Goal: Obtain resource: Obtain resource

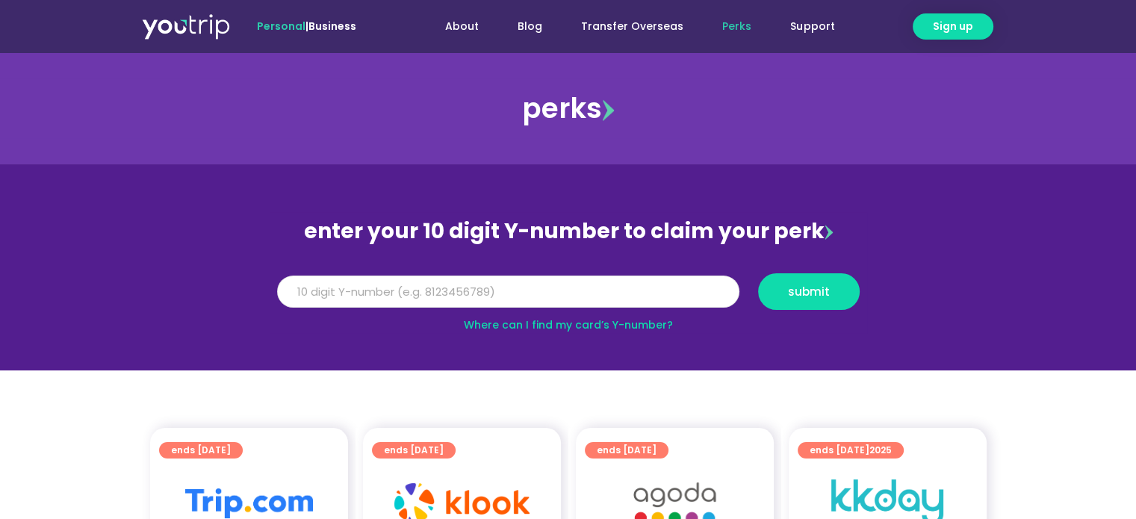
click at [443, 292] on input "Y Number" at bounding box center [508, 292] width 462 height 33
type input "8159648076"
click at [831, 305] on button "submit" at bounding box center [809, 291] width 102 height 37
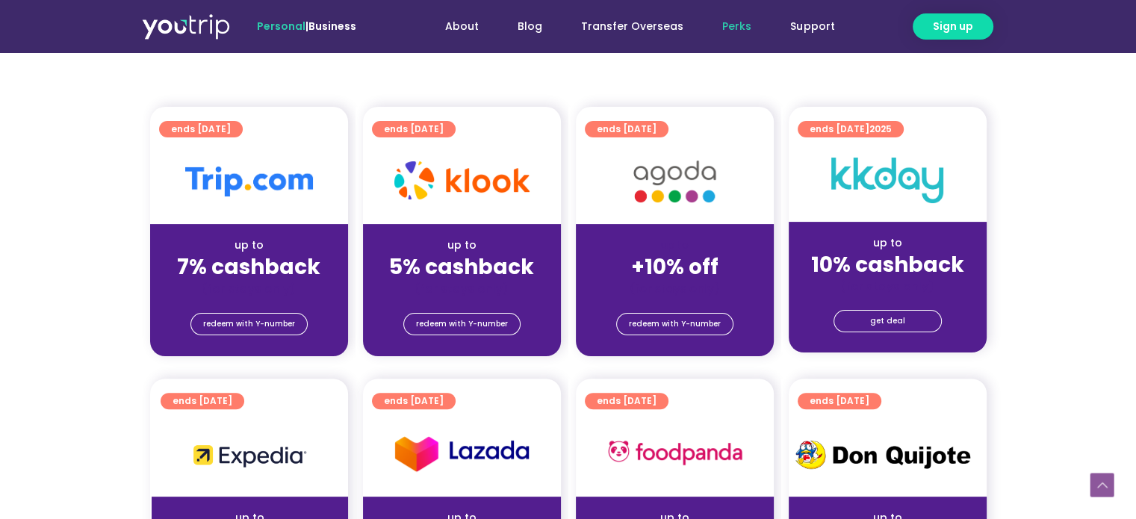
scroll to position [373, 0]
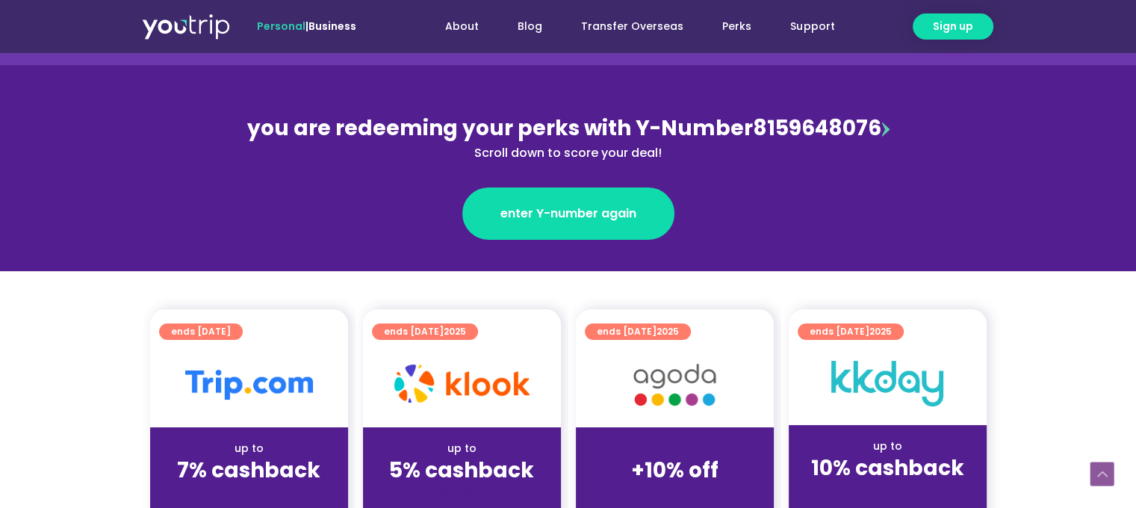
scroll to position [299, 0]
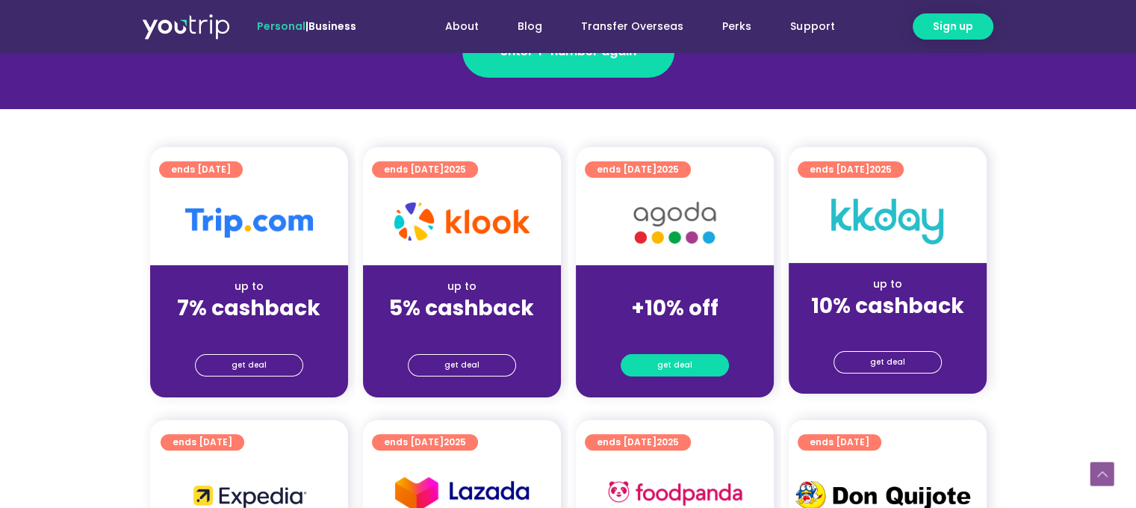
click at [677, 359] on span "get deal" at bounding box center [674, 365] width 35 height 21
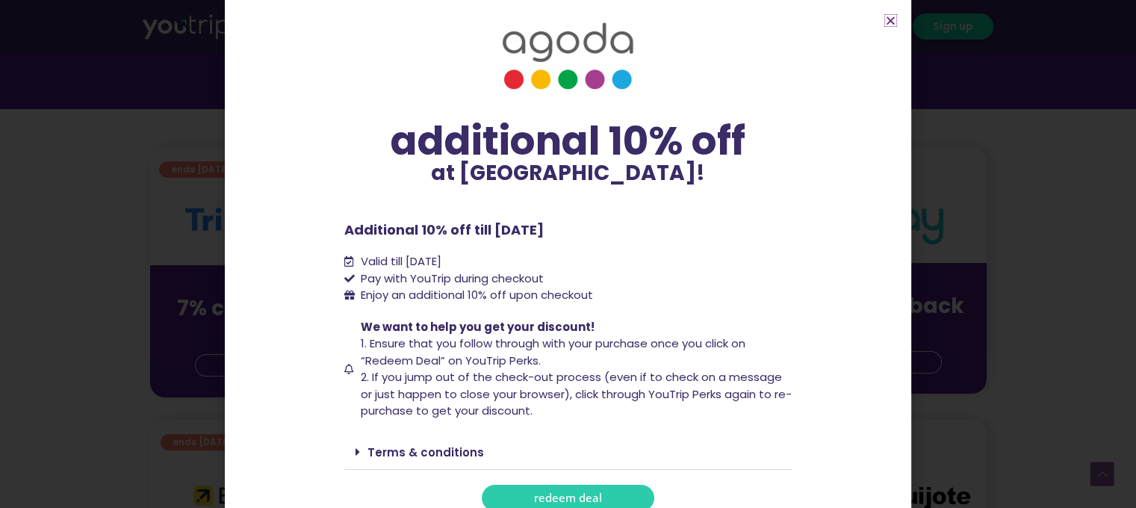
scroll to position [30, 0]
